Goal: Find specific page/section: Find specific page/section

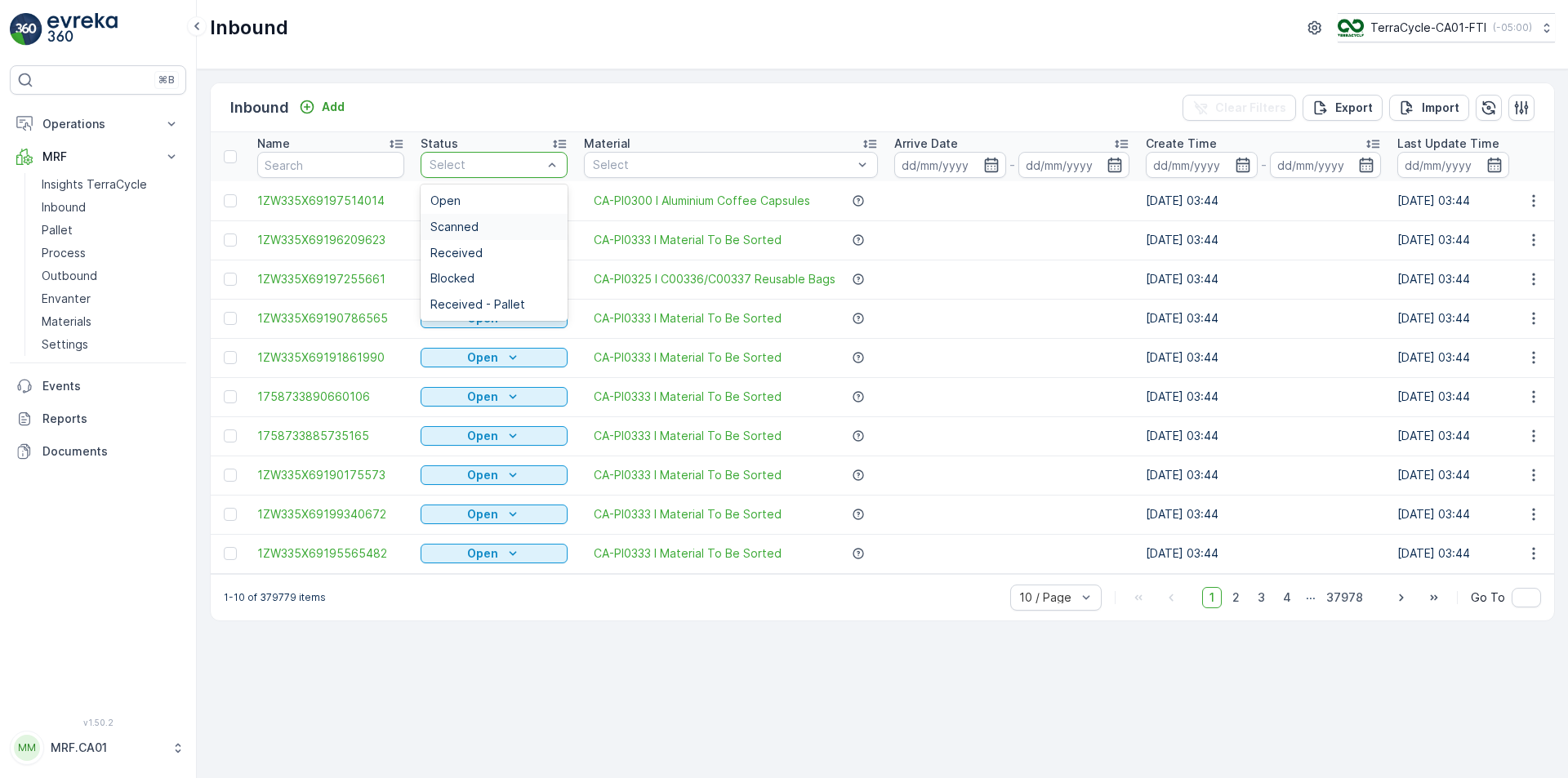
click at [497, 231] on div "Scanned" at bounding box center [493, 226] width 127 height 13
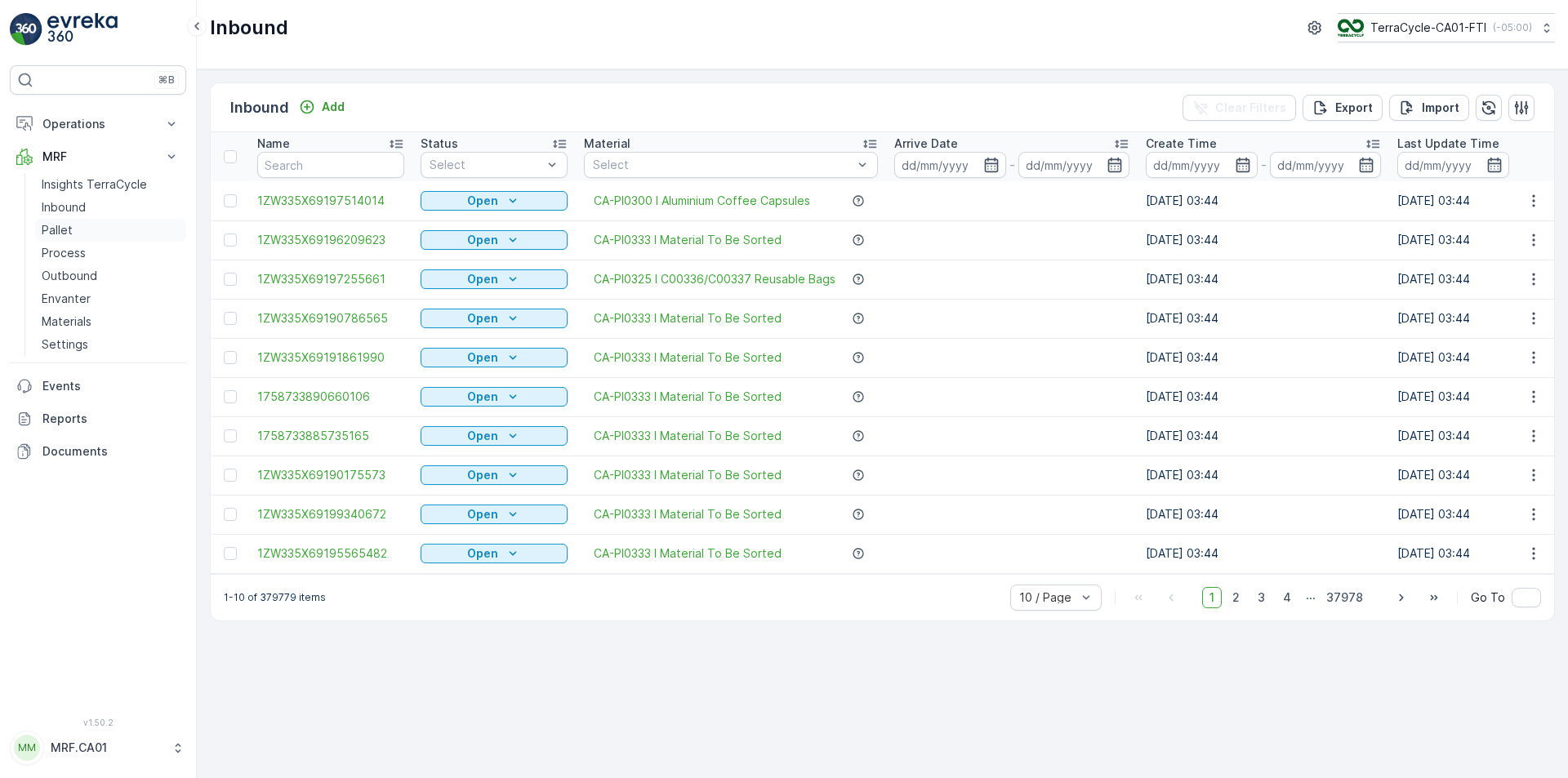
click at [77, 230] on link "Pallet" at bounding box center [111, 230] width 151 height 23
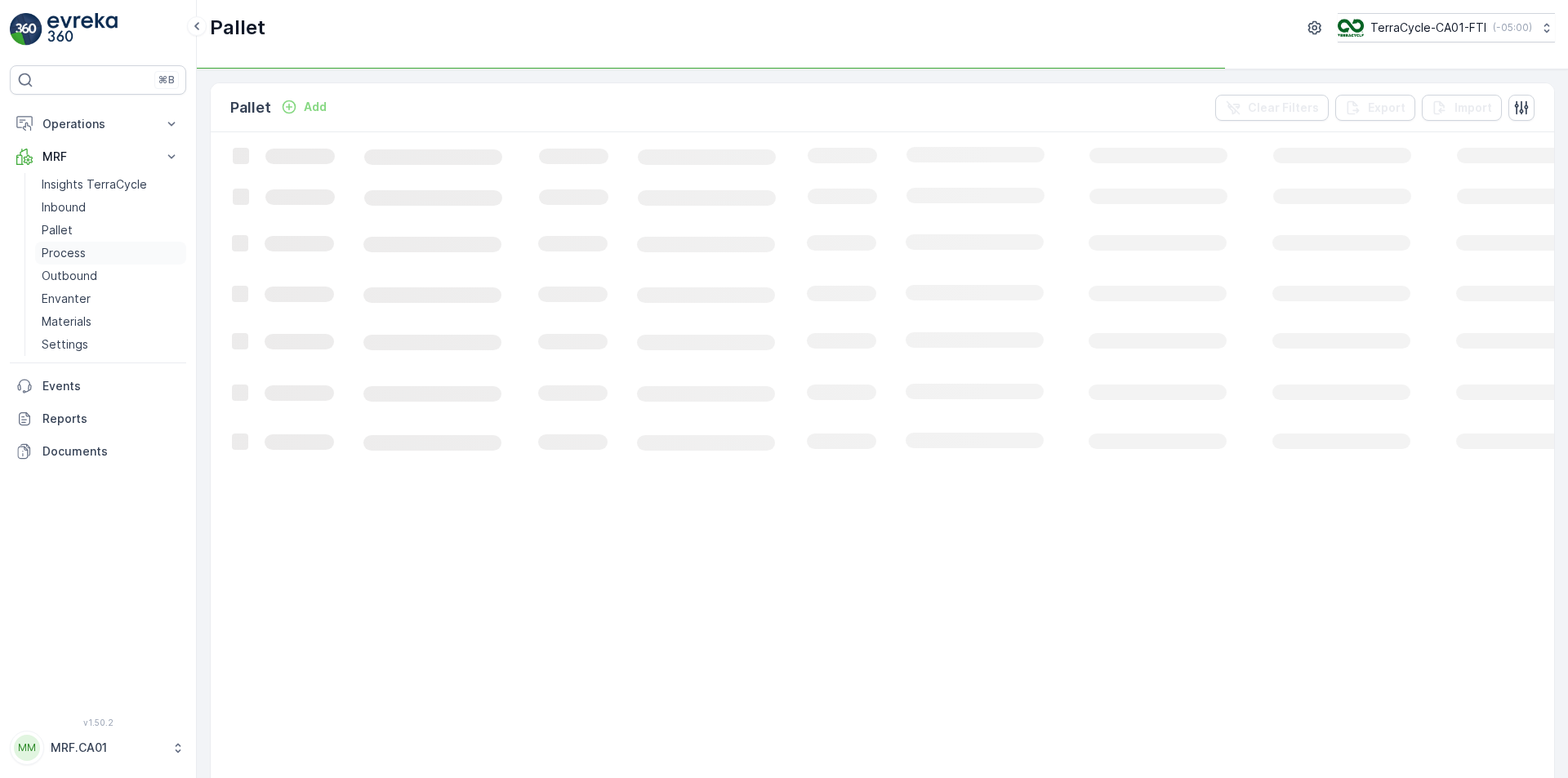
click at [74, 254] on p "Process" at bounding box center [64, 252] width 44 height 17
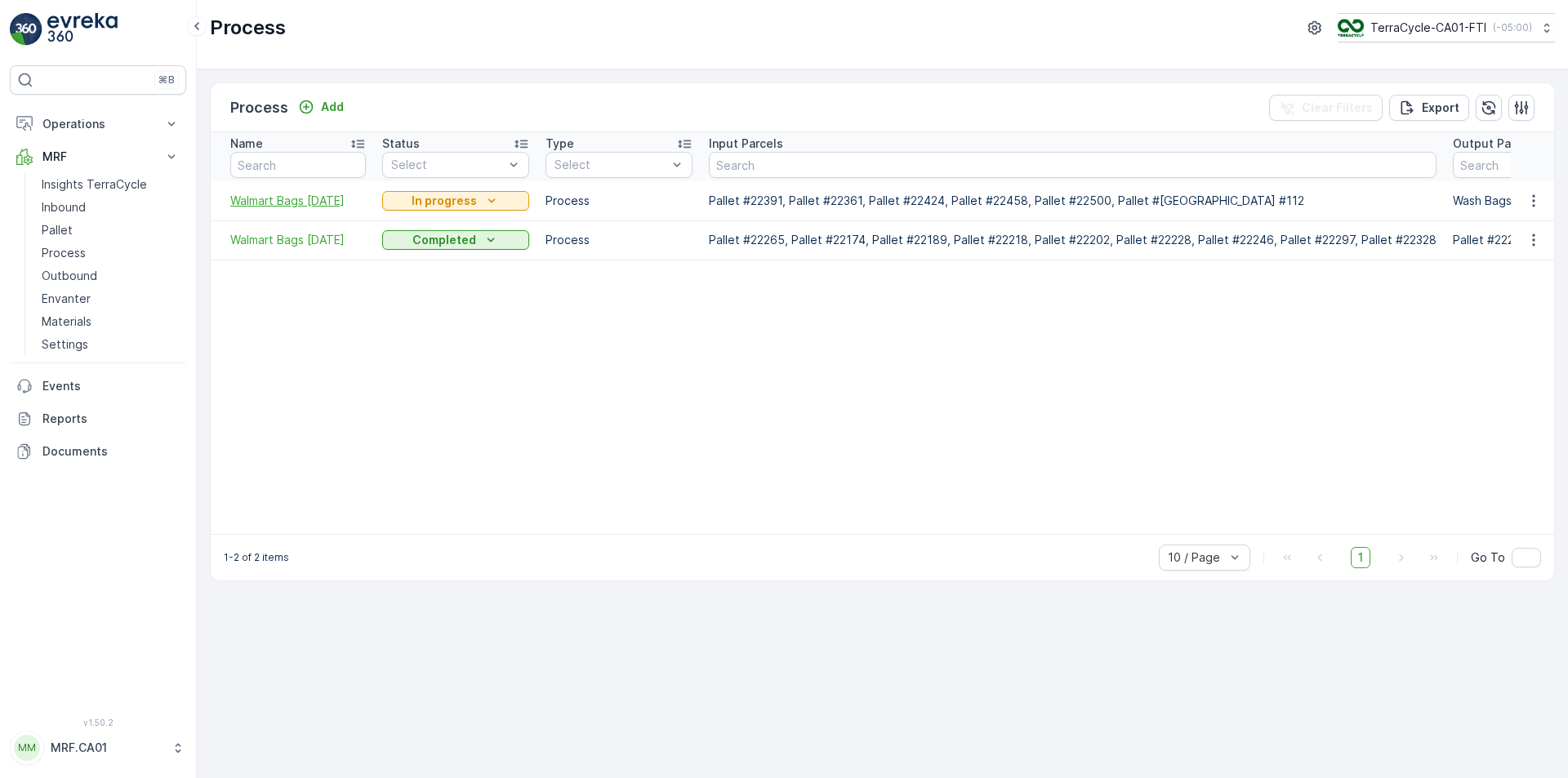
click at [274, 203] on span "Walmart Bags [DATE]" at bounding box center [298, 200] width 136 height 17
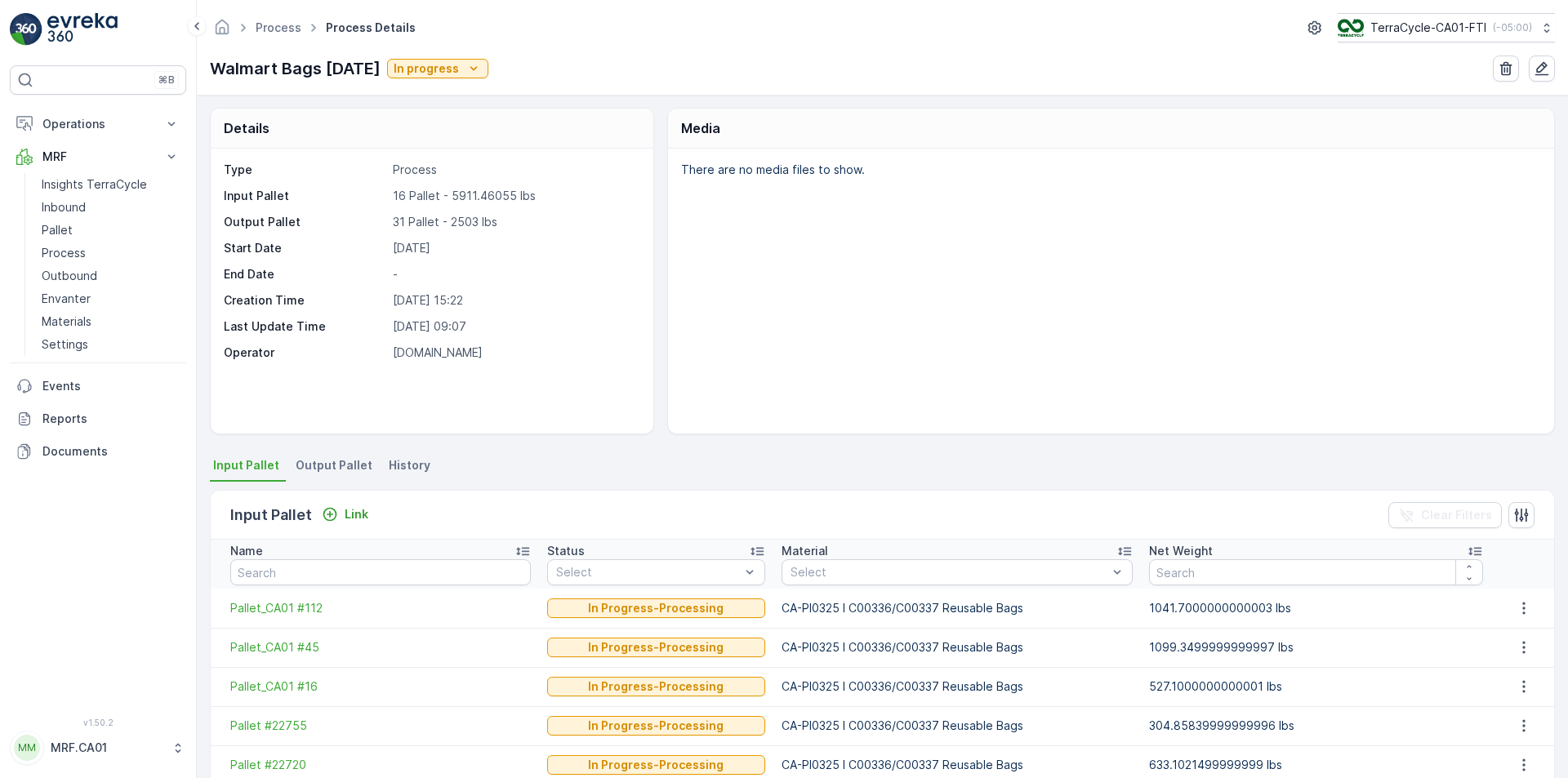
scroll to position [272, 0]
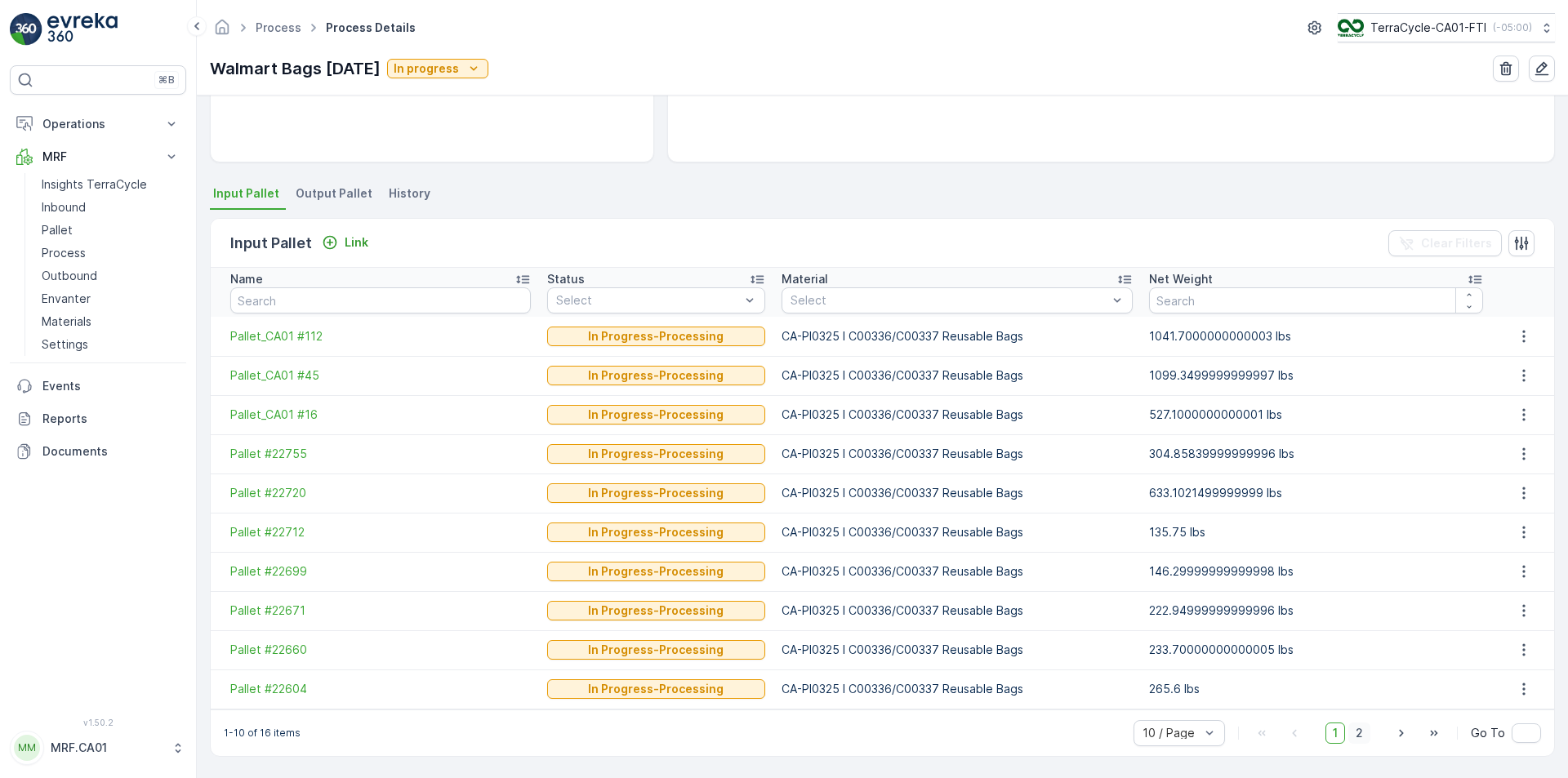
click at [1357, 734] on span "2" at bounding box center [1358, 733] width 22 height 21
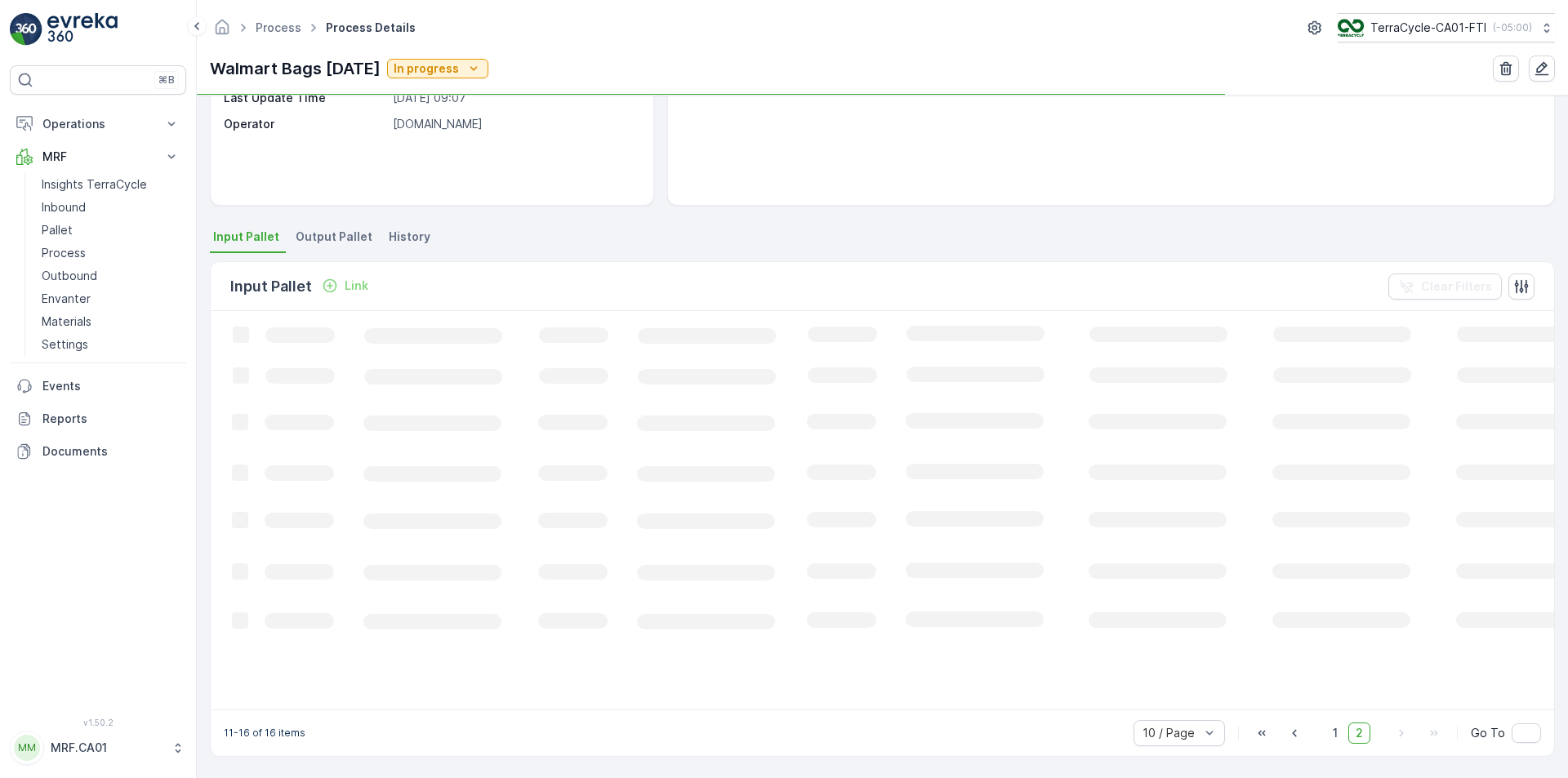
scroll to position [252, 0]
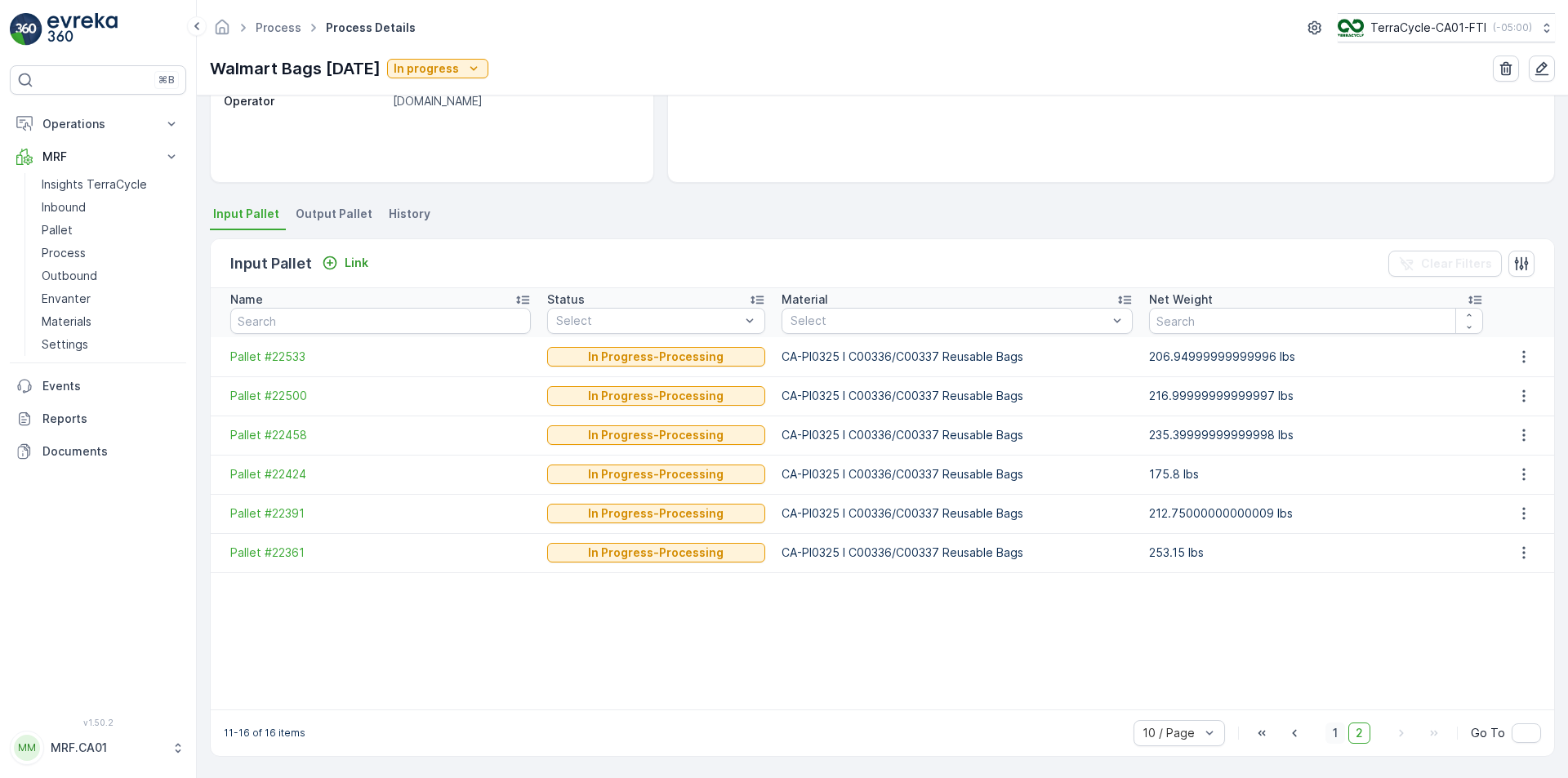
click at [1334, 733] on span "1" at bounding box center [1335, 733] width 20 height 21
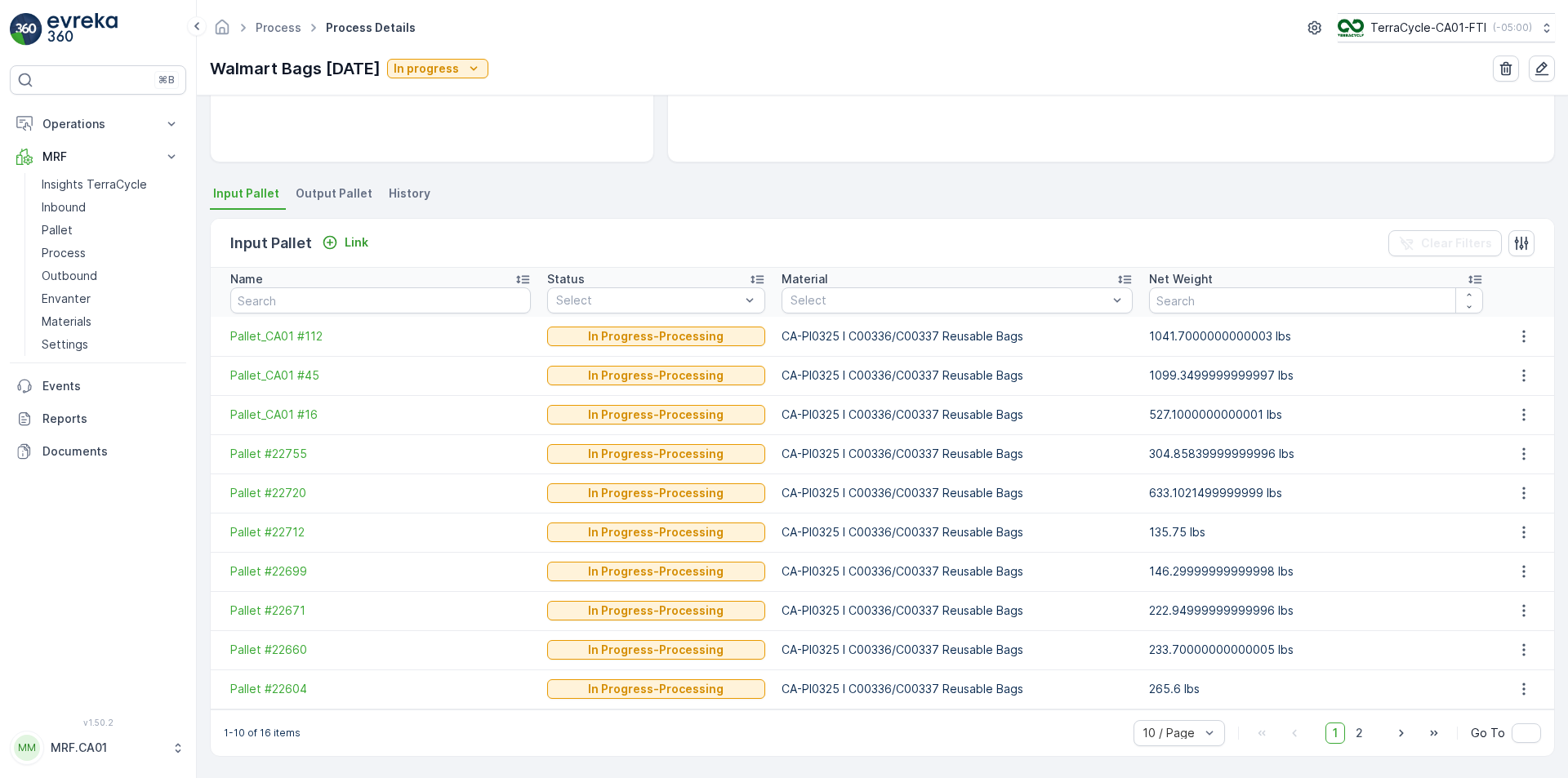
click at [320, 202] on li "Output Pallet" at bounding box center [335, 196] width 86 height 28
